Goal: Communication & Community: Answer question/provide support

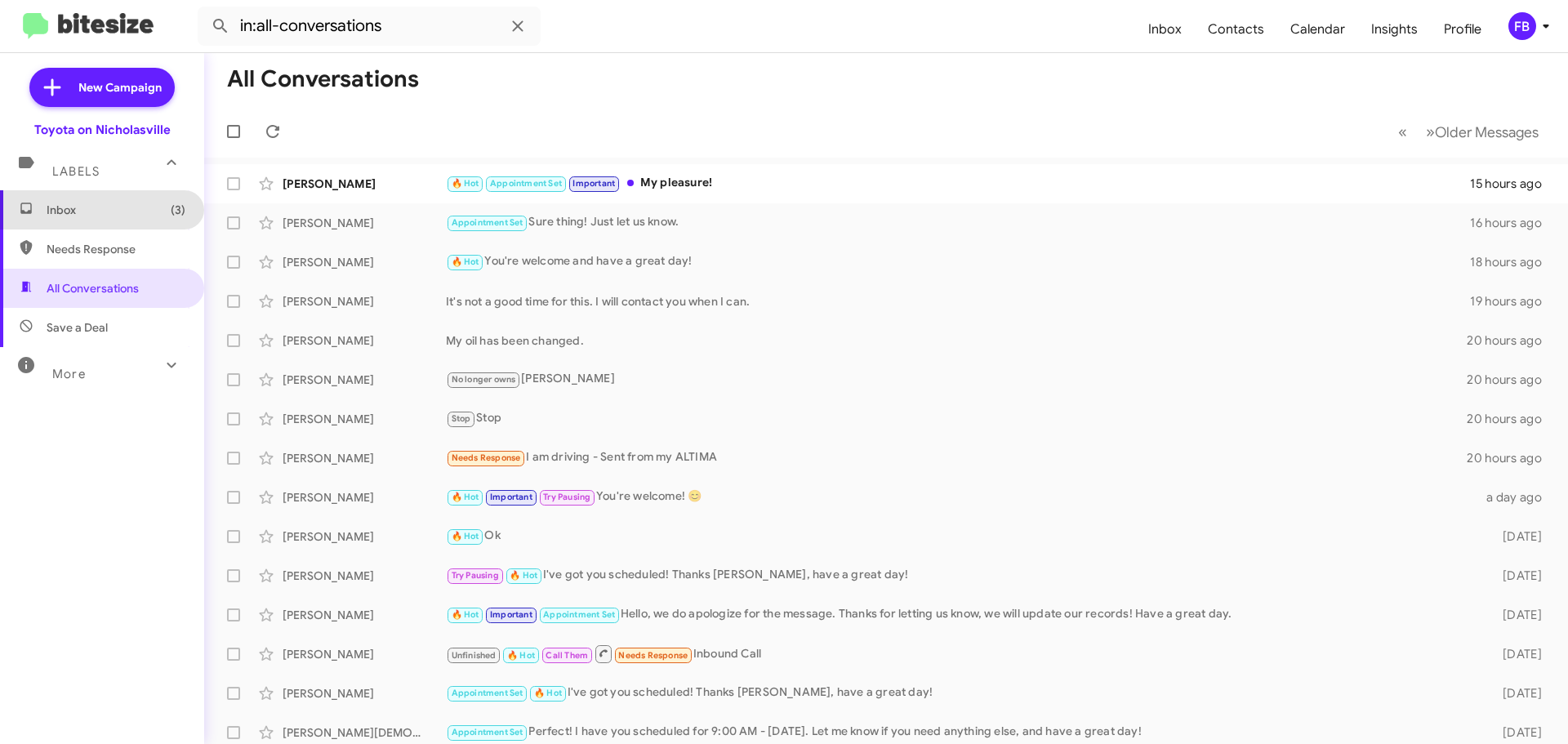
click at [102, 224] on span "Inbox (3)" at bounding box center [102, 209] width 204 height 39
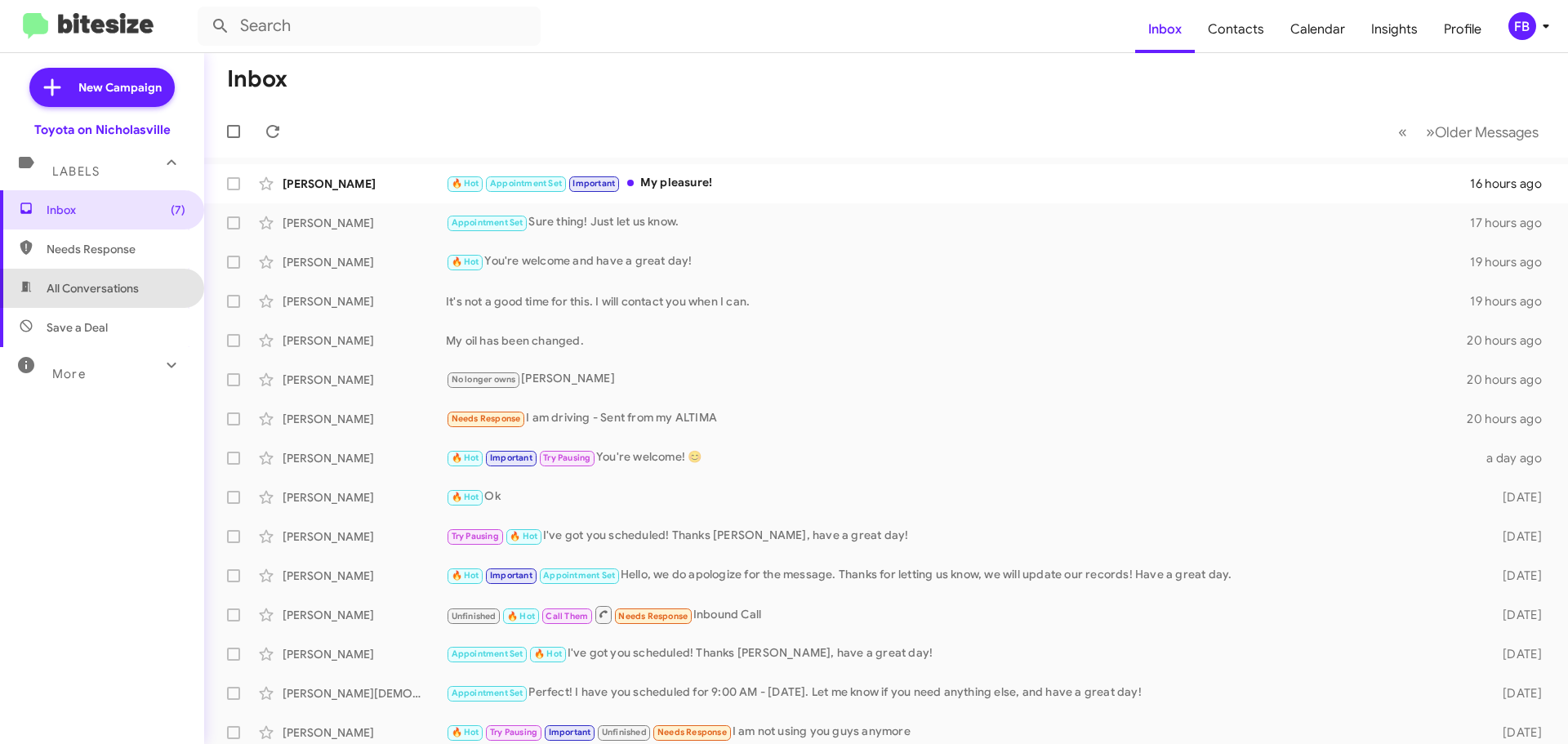
click at [112, 298] on span "All Conversations" at bounding box center [102, 288] width 204 height 39
type input "in:all-conversations"
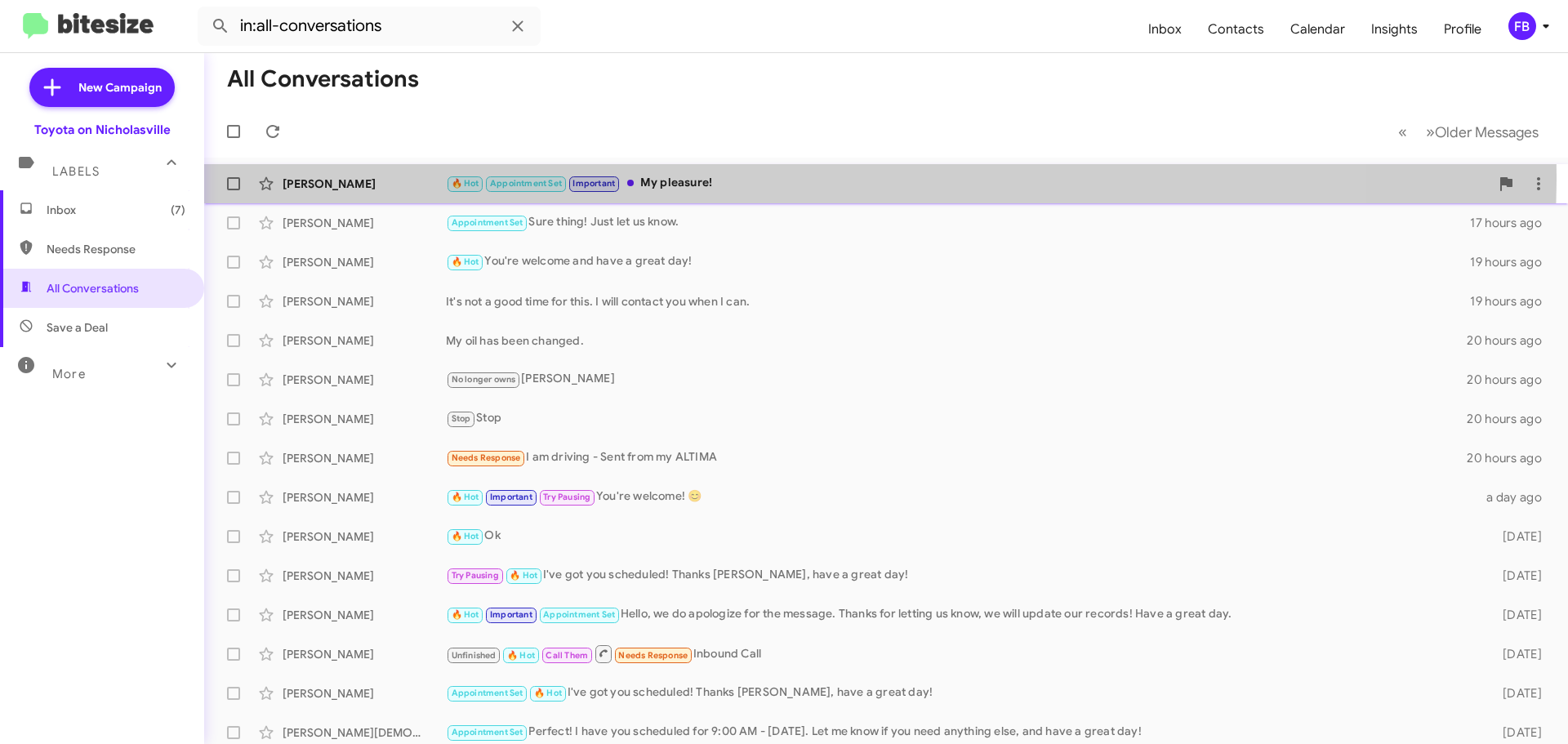
click at [735, 175] on div "🔥 Hot Appointment Set Important My pleasure!" at bounding box center [968, 183] width 1044 height 19
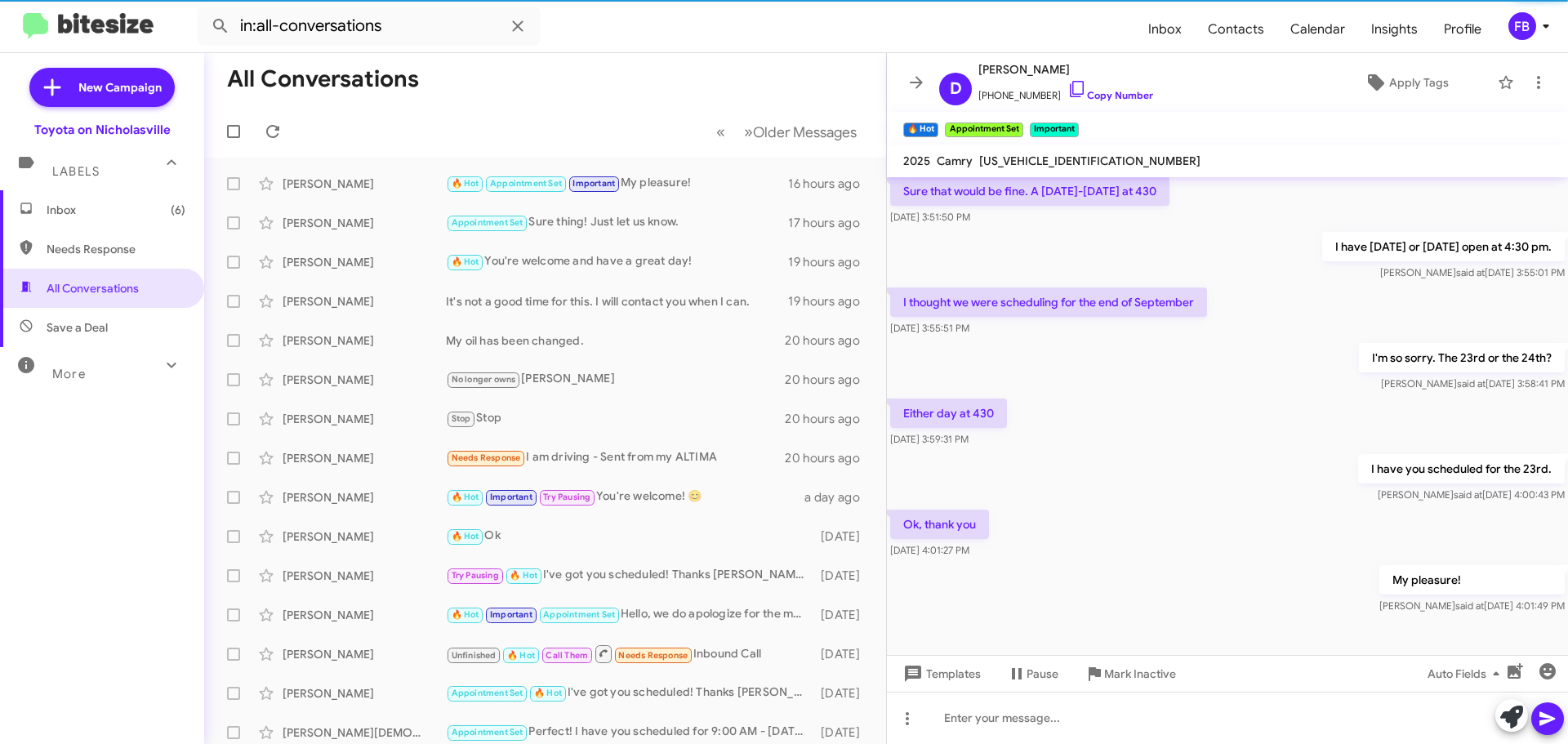
scroll to position [1260, 0]
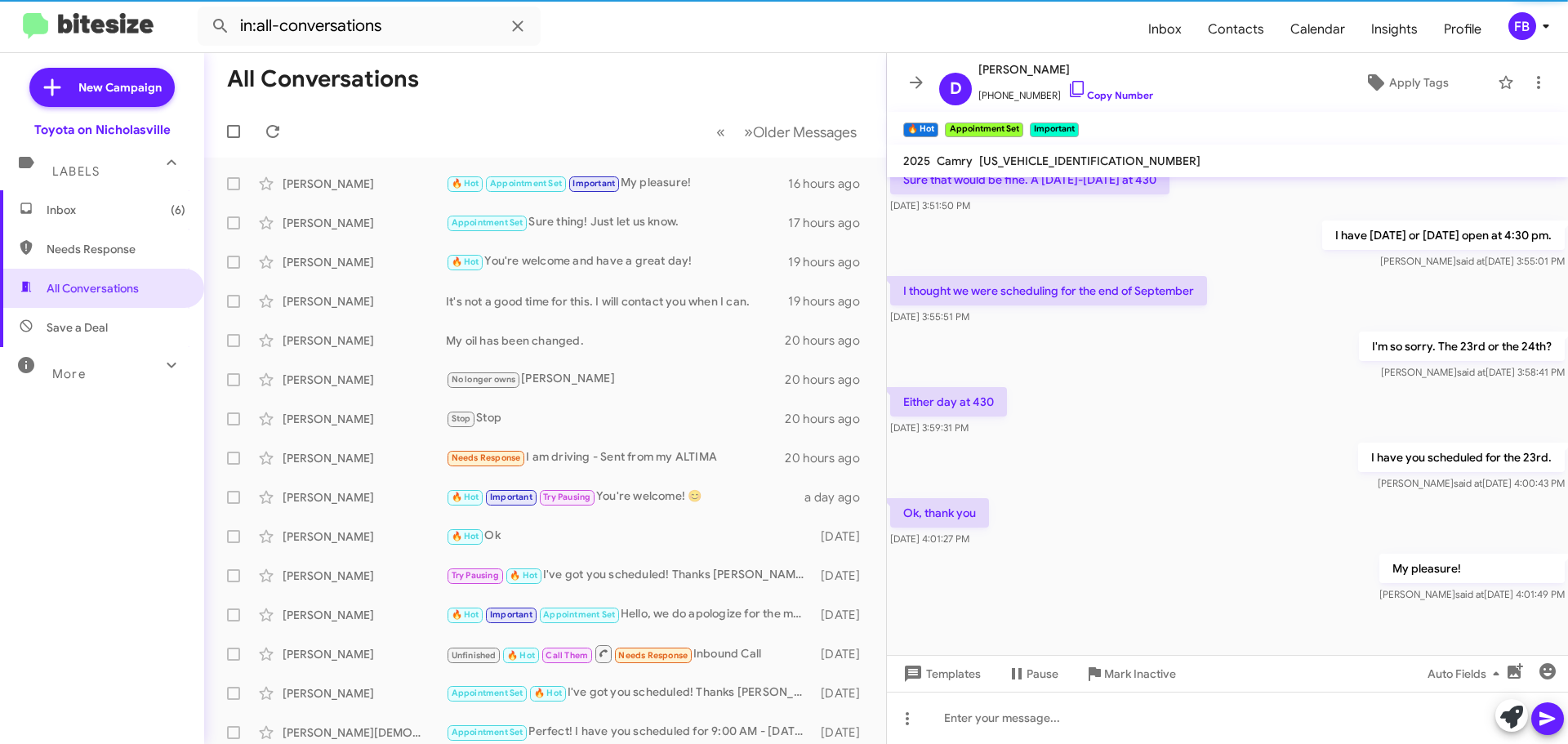
click at [70, 196] on span "Inbox (6)" at bounding box center [102, 209] width 204 height 39
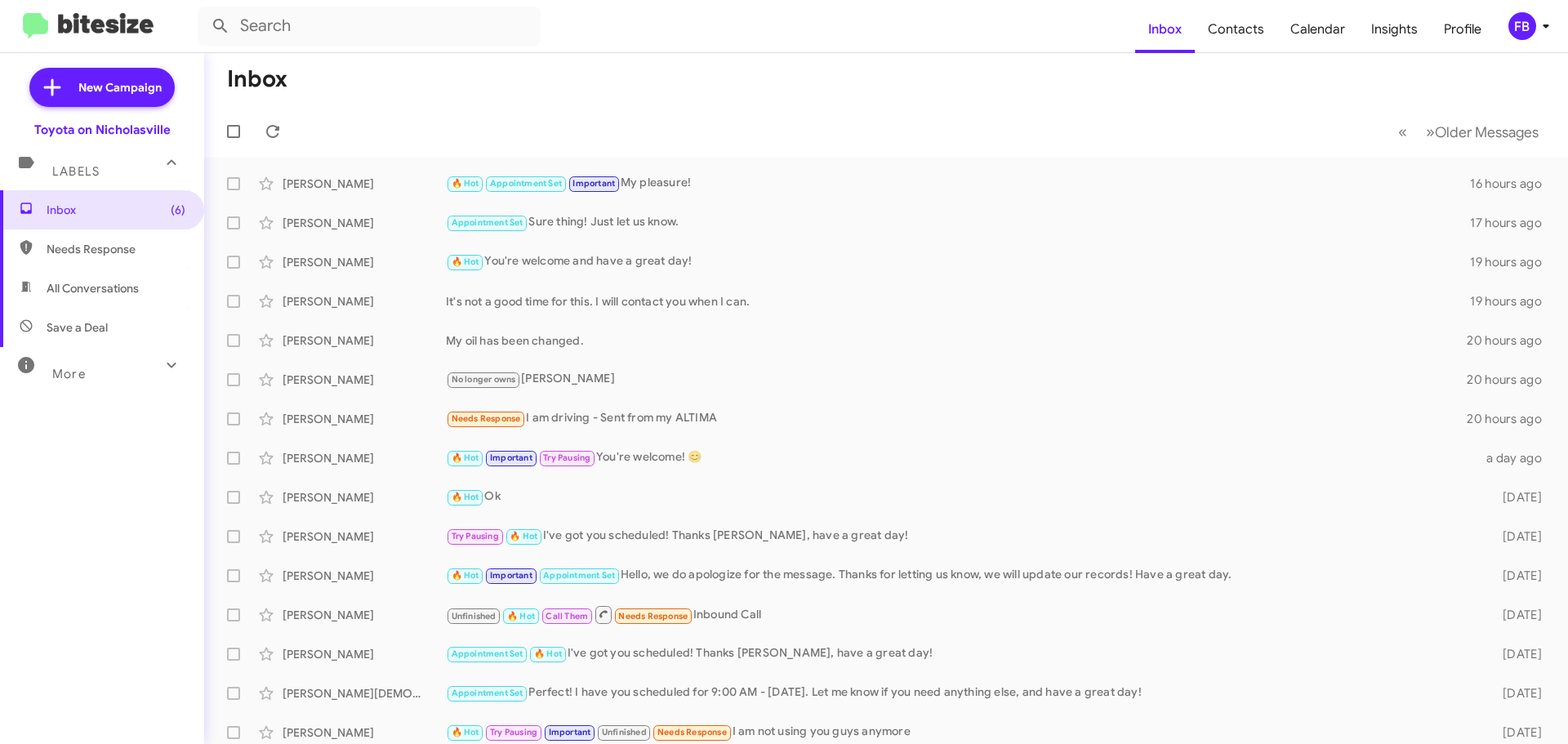
click at [74, 293] on span "All Conversations" at bounding box center [93, 289] width 93 height 17
type input "in:all-conversations"
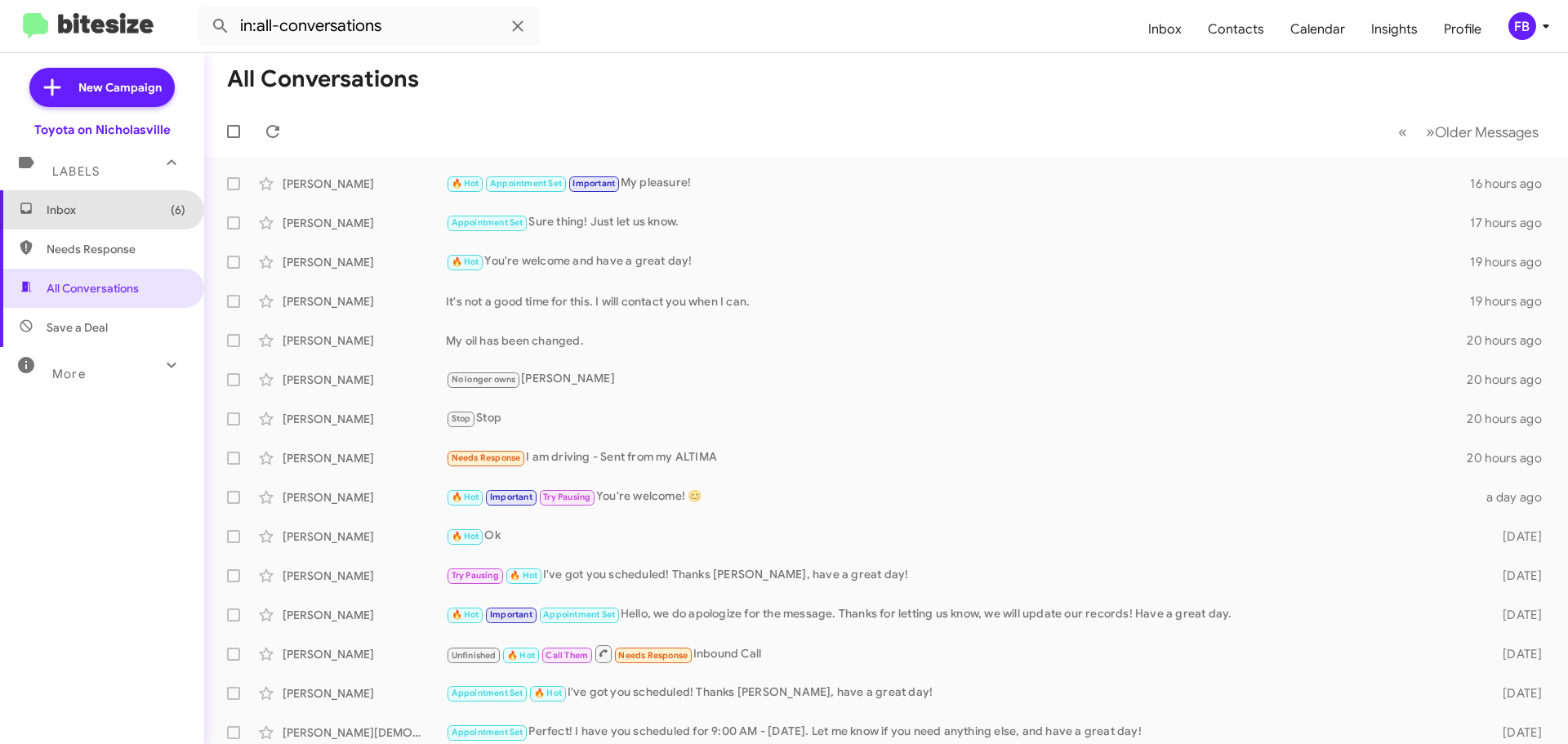
click at [145, 213] on span "Inbox (6)" at bounding box center [116, 210] width 139 height 17
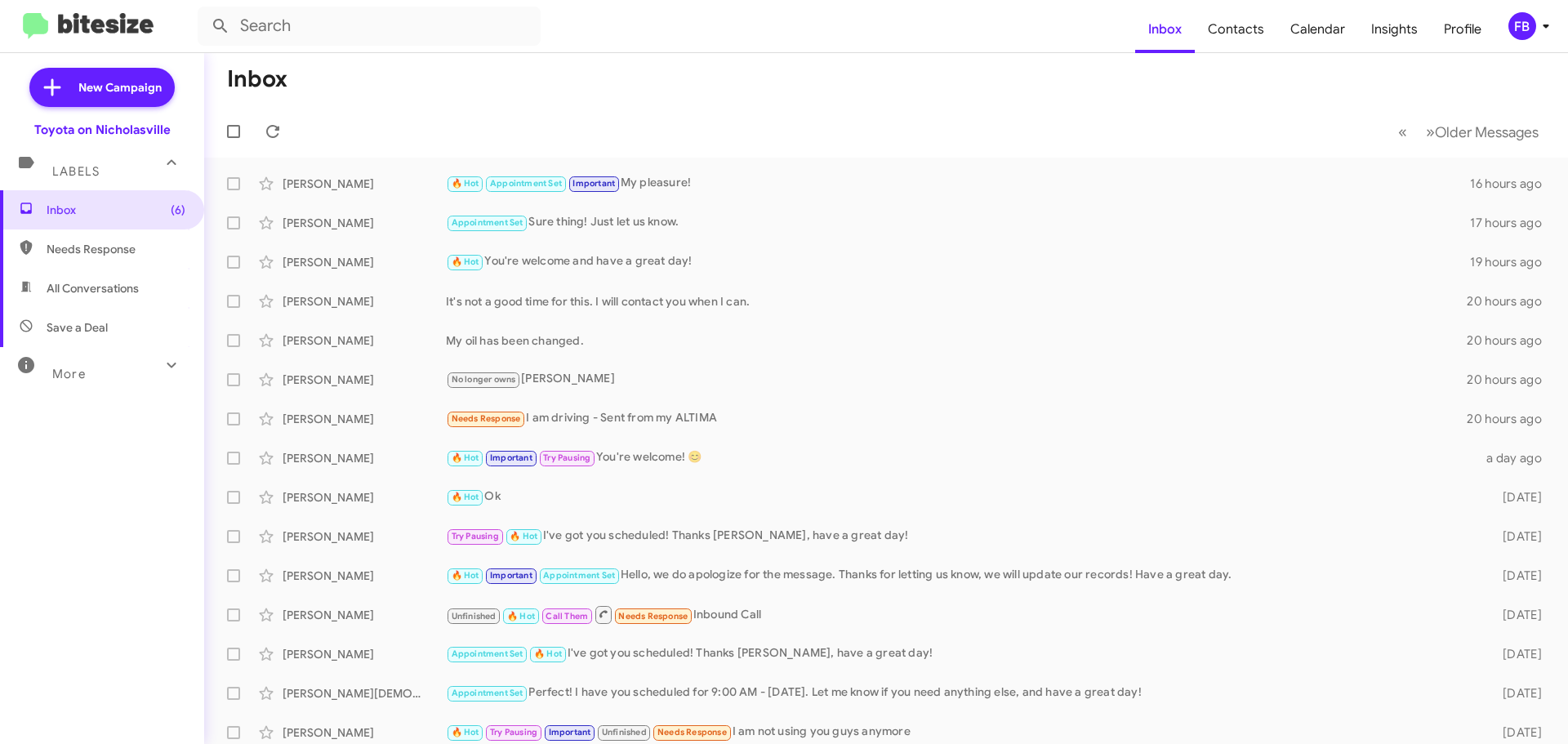
click at [130, 290] on span "All Conversations" at bounding box center [93, 289] width 93 height 17
type input "in:all-conversations"
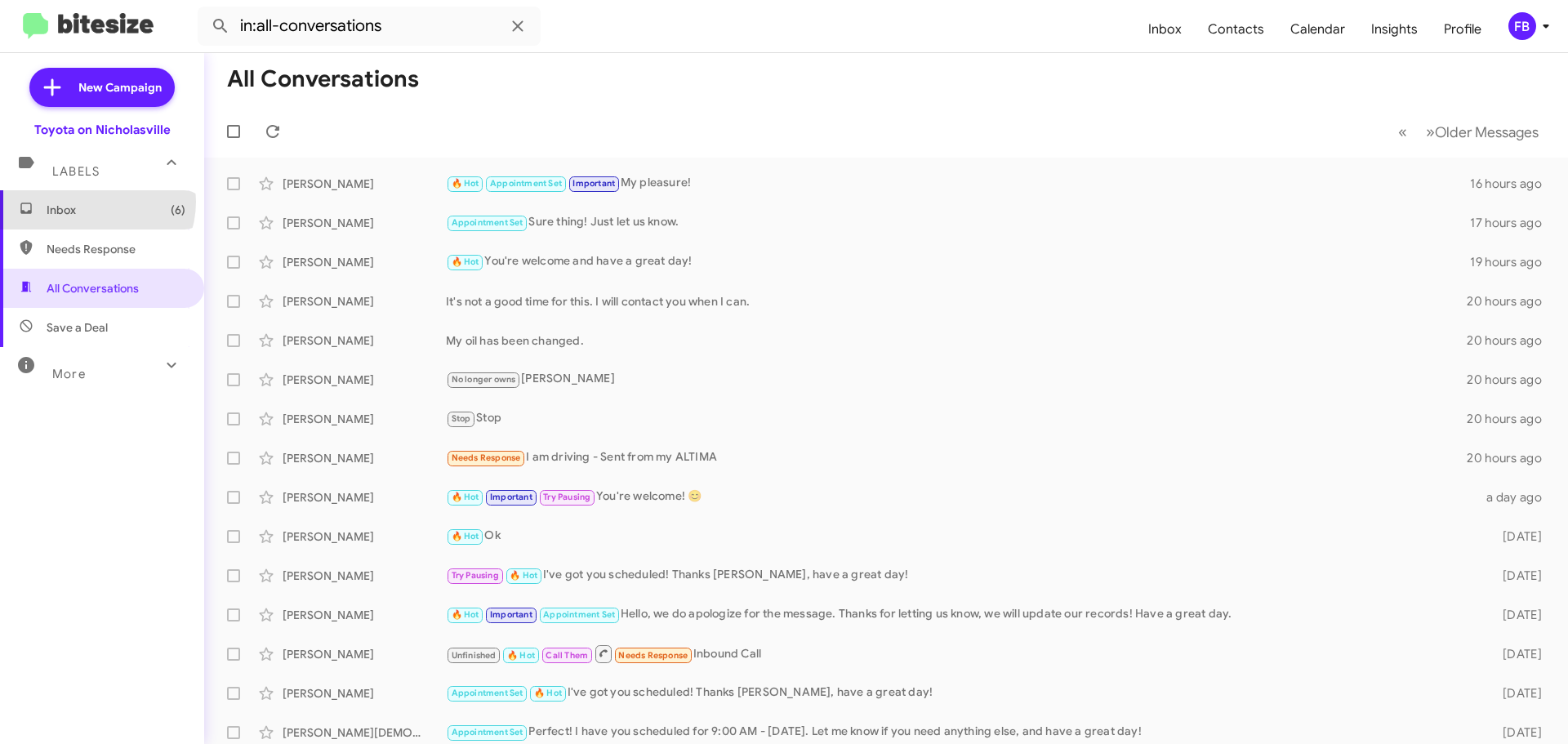
click at [94, 202] on span "Inbox (6)" at bounding box center [116, 210] width 139 height 17
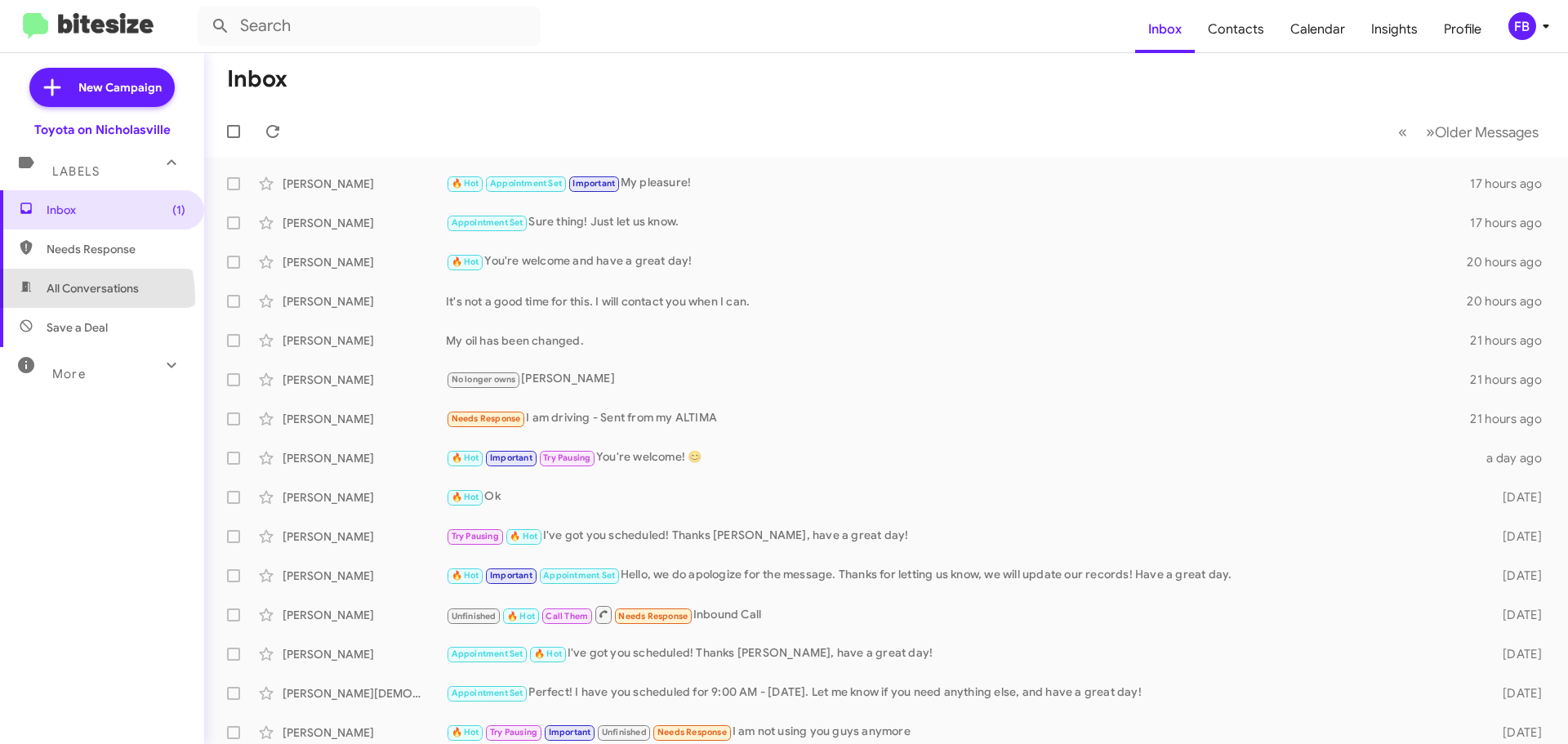
click at [73, 296] on span "All Conversations" at bounding box center [102, 288] width 204 height 39
type input "in:all-conversations"
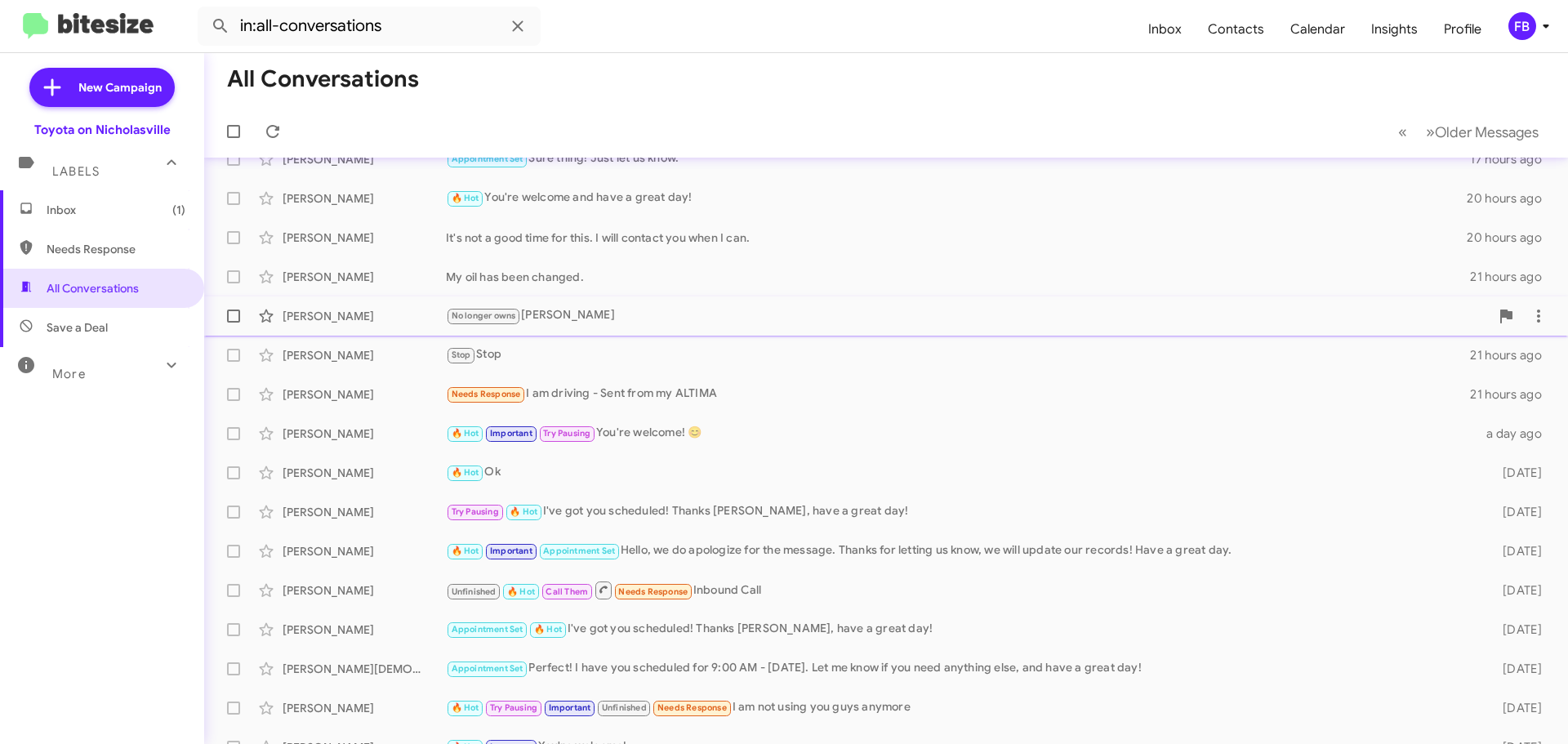
scroll to position [204, 0]
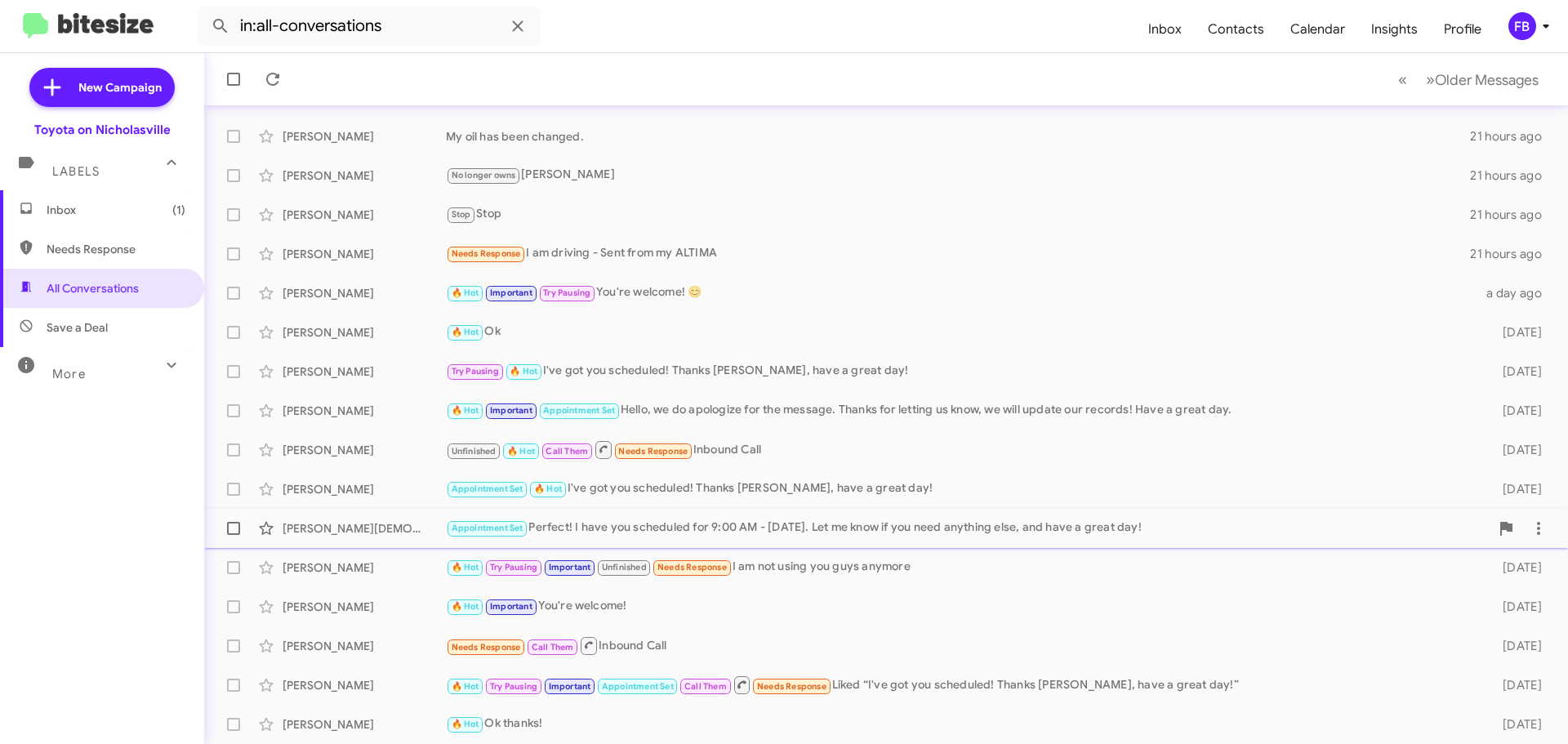
click at [791, 526] on div "Appointment Set Perfect! I have you scheduled for 9:00 AM - [DATE]. Let me know…" at bounding box center [968, 527] width 1044 height 19
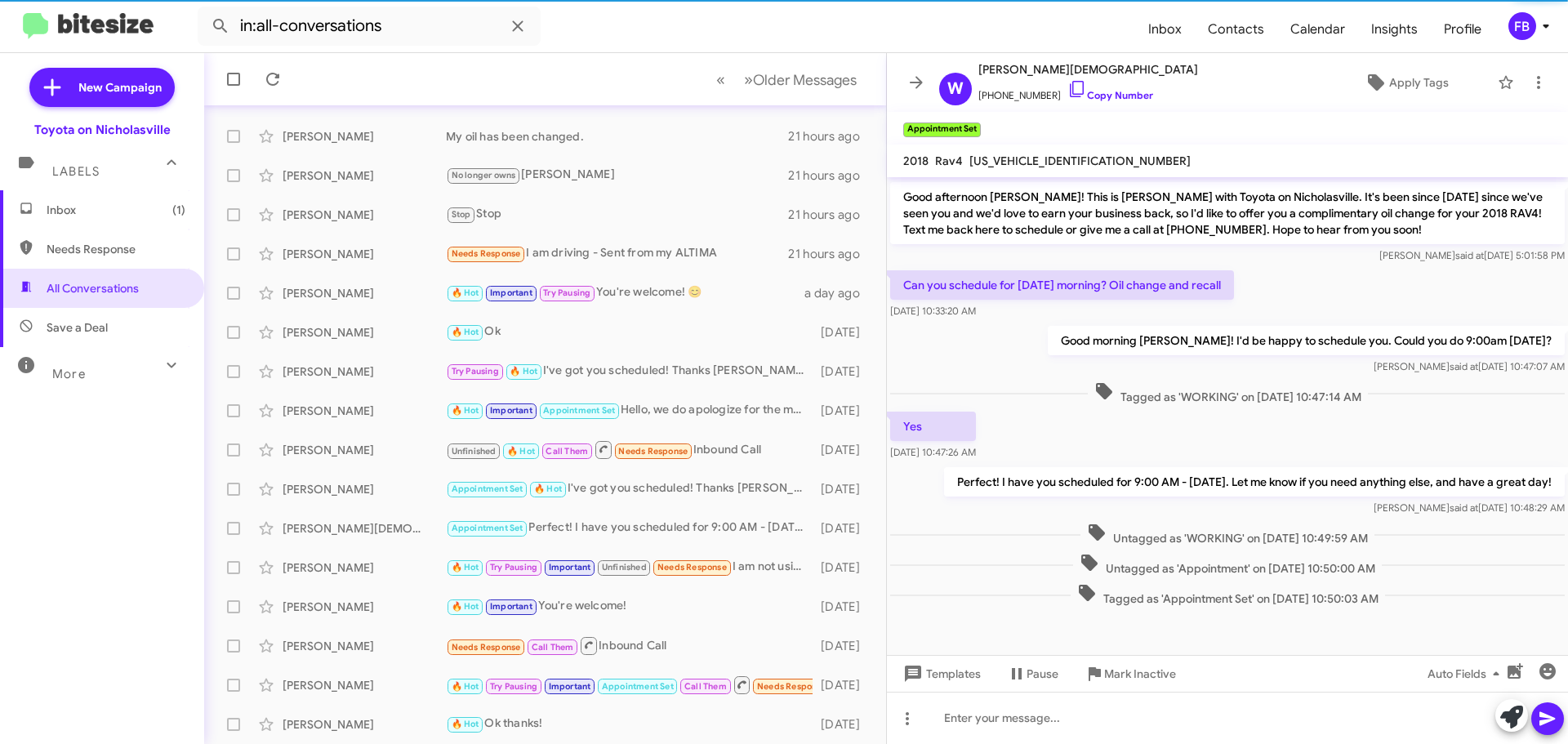
scroll to position [207, 0]
